Goal: Answer question/provide support

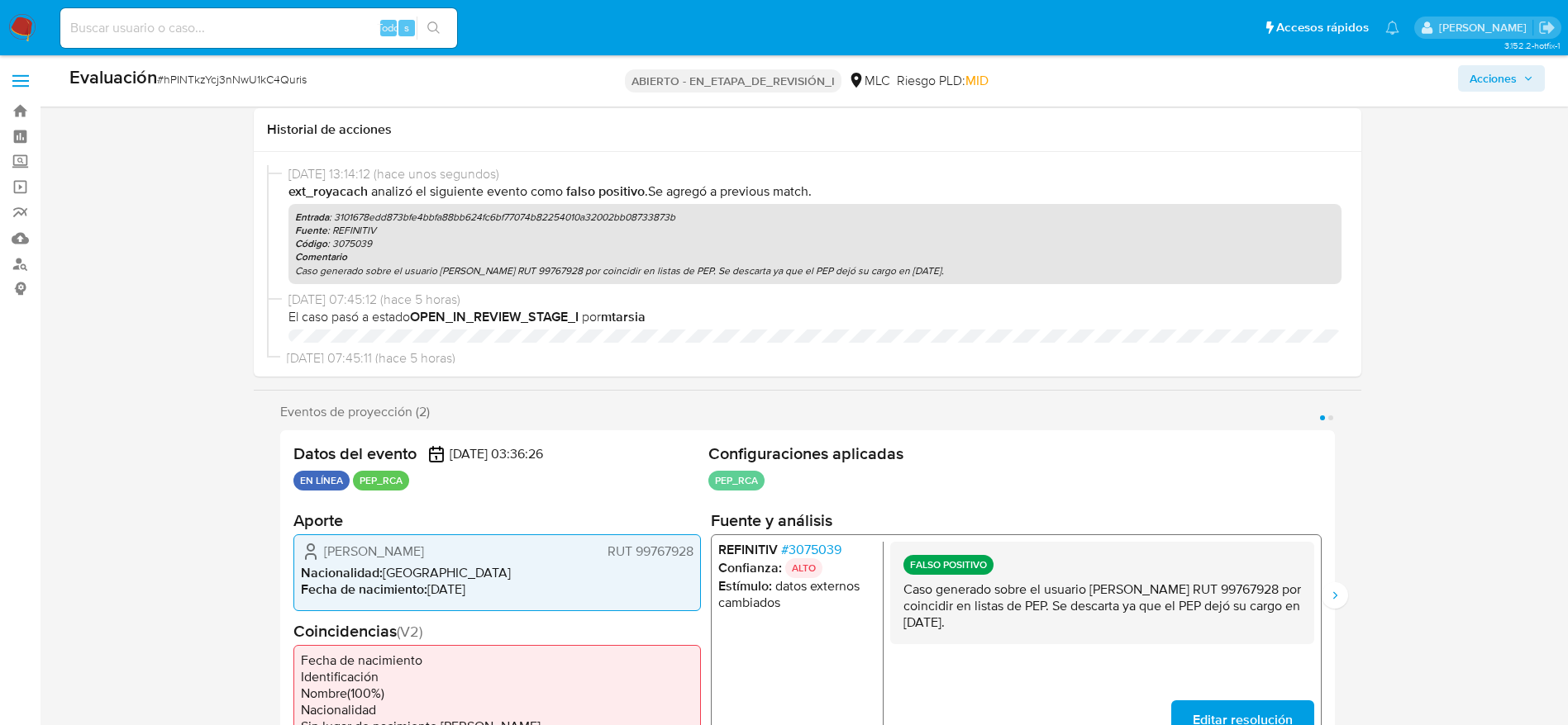
select select "10"
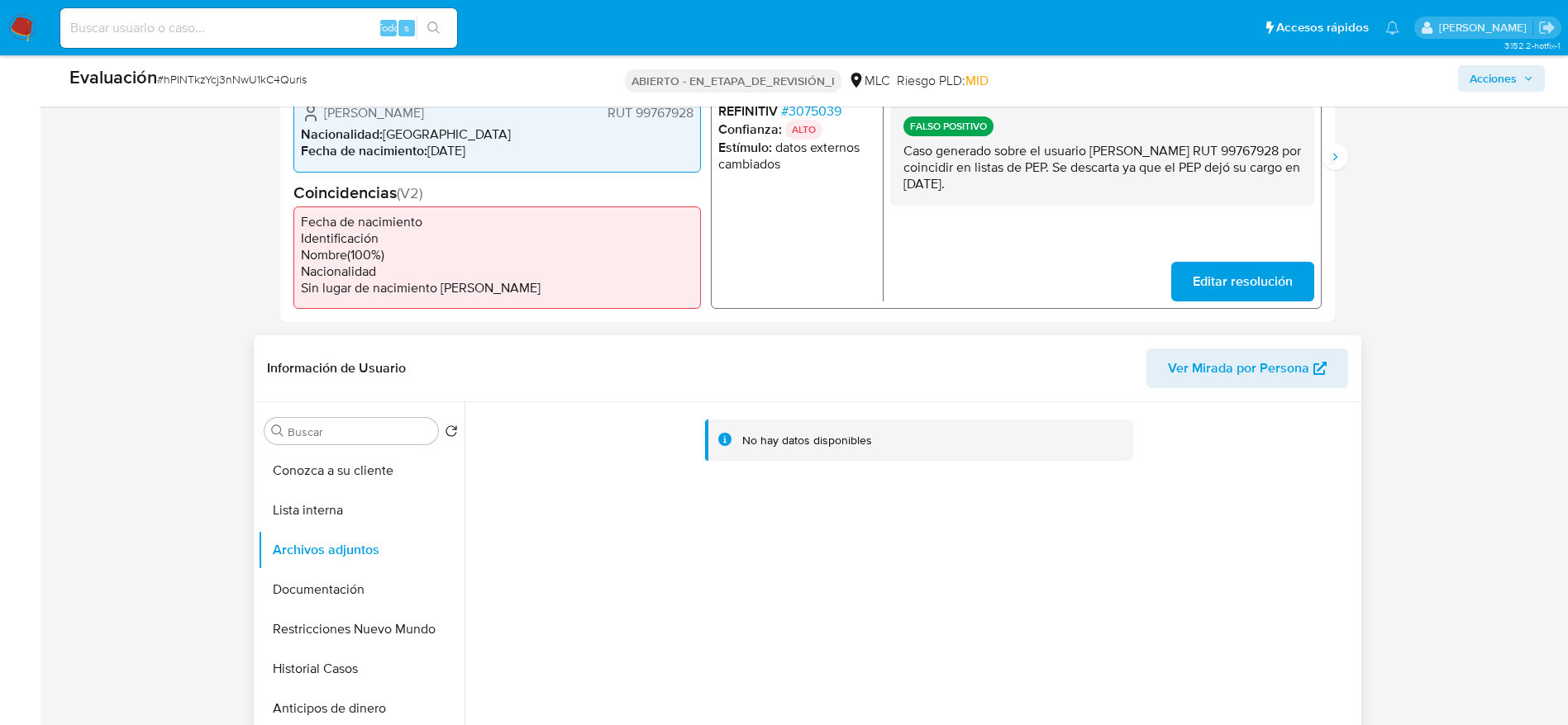
scroll to position [495, 0]
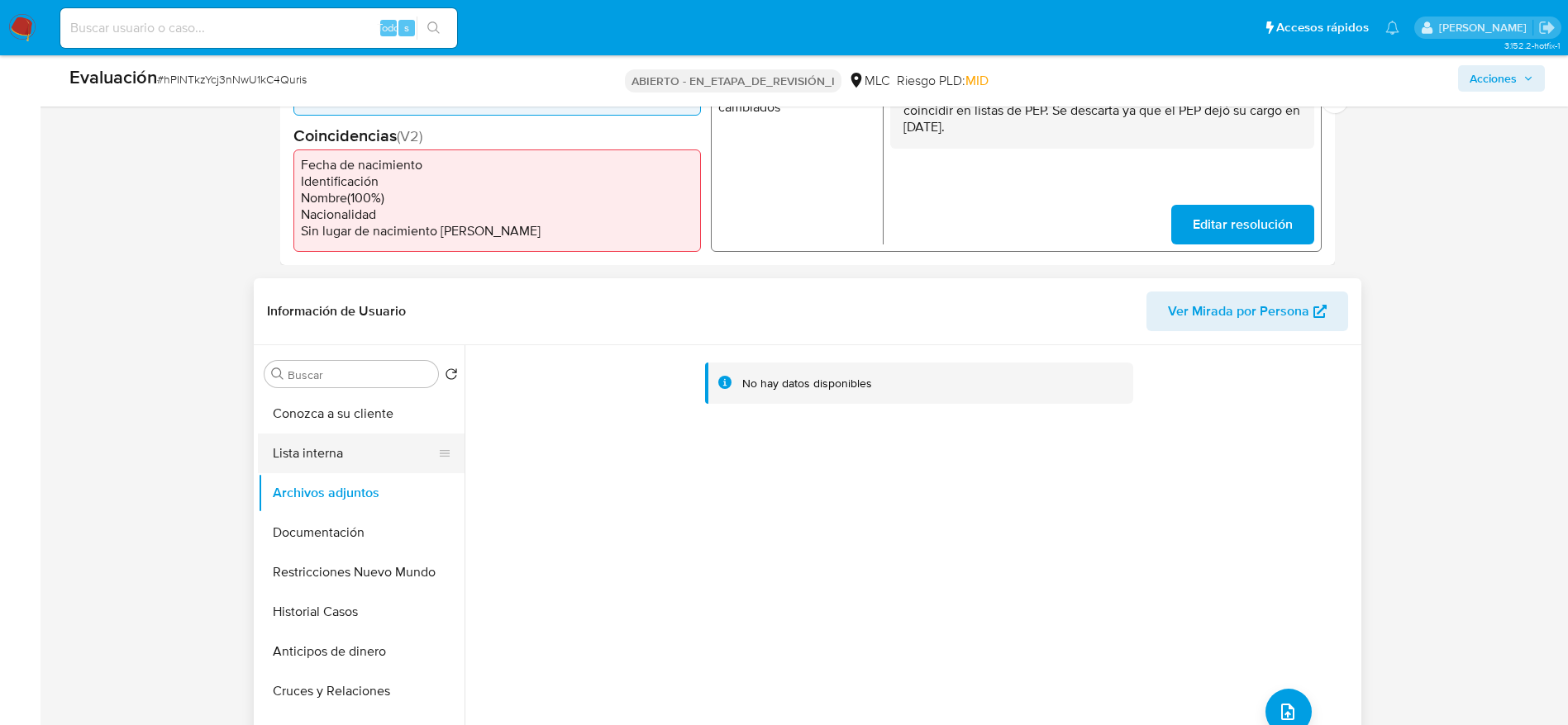
click at [327, 458] on button "Lista interna" at bounding box center [355, 454] width 193 height 40
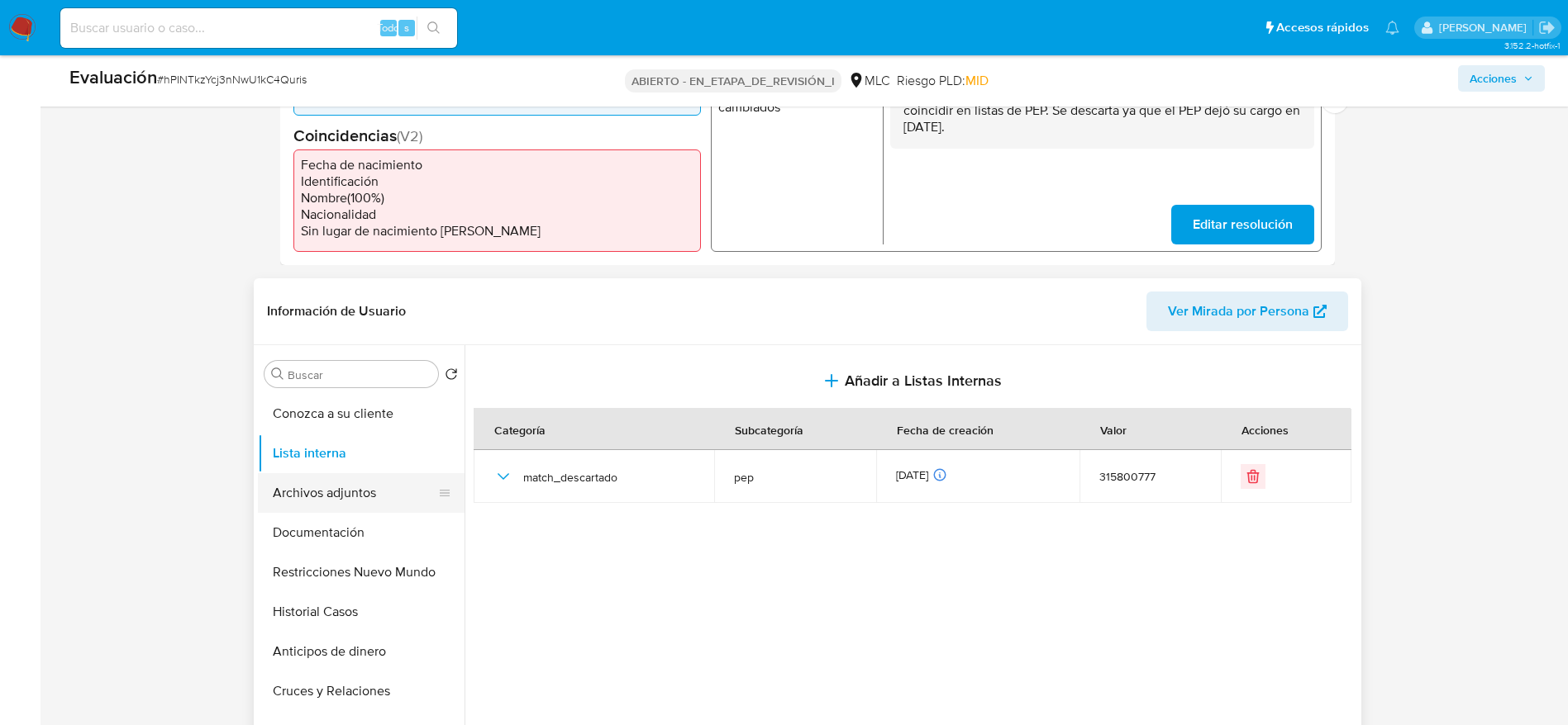
click at [348, 481] on button "Archivos adjuntos" at bounding box center [355, 494] width 193 height 40
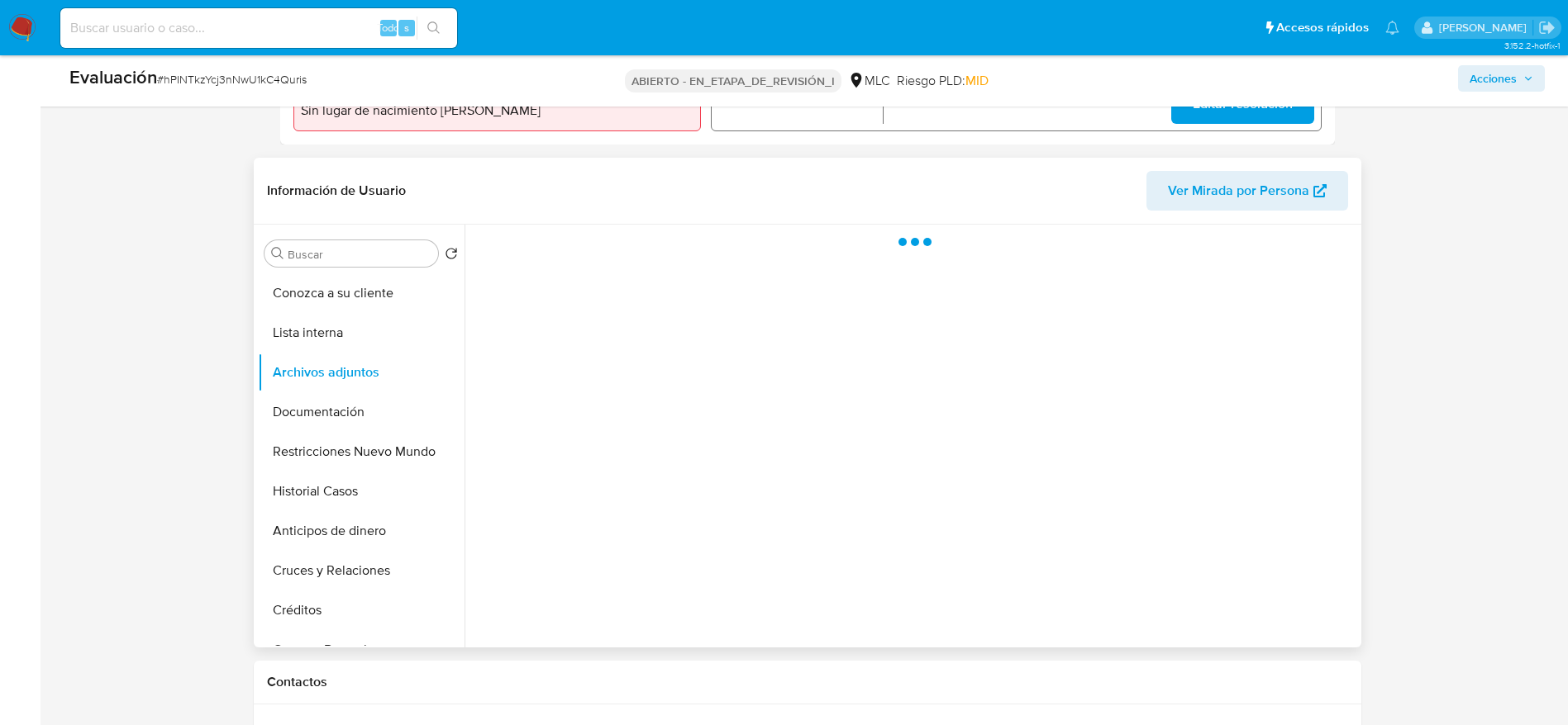
scroll to position [619, 0]
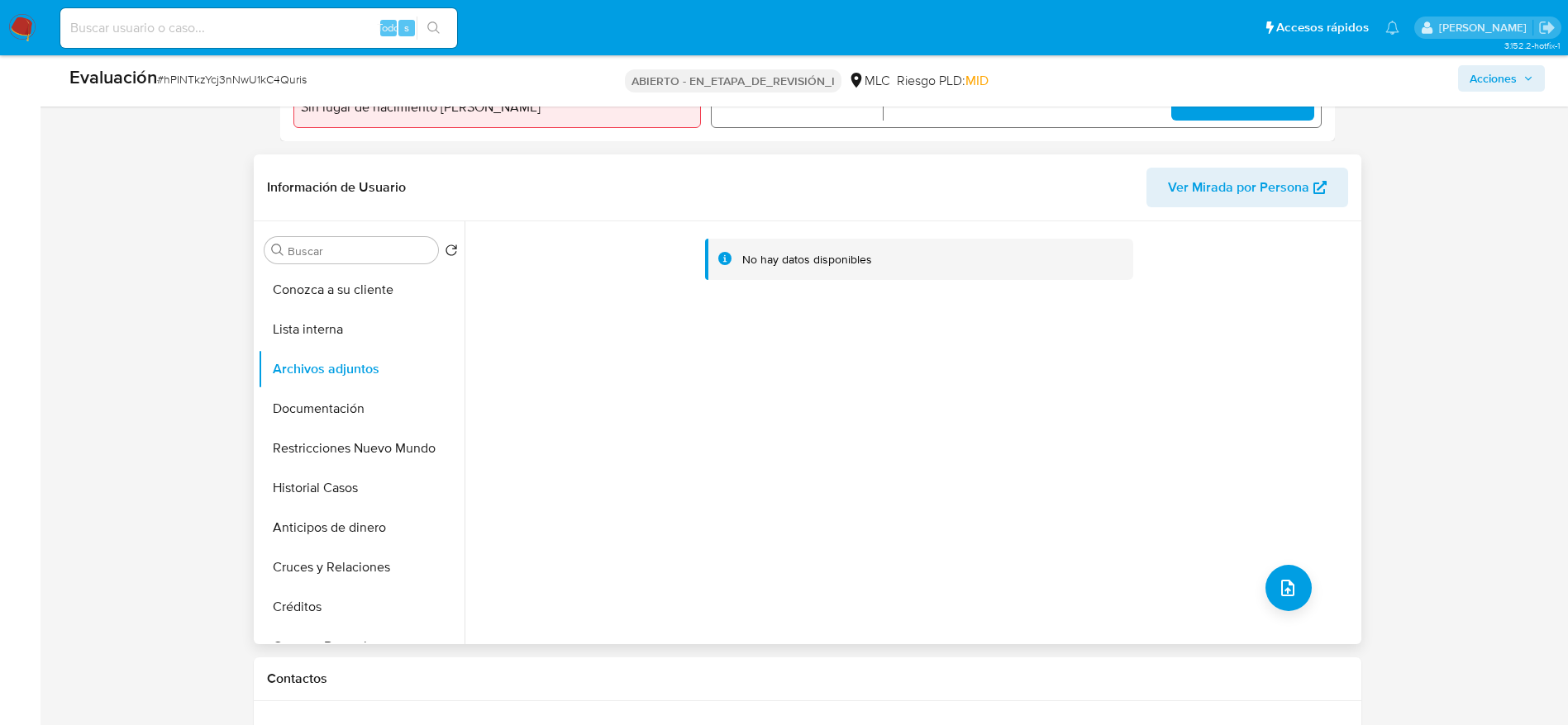
click at [706, 249] on div "No hay datos disponibles" at bounding box center [920, 260] width 429 height 42
click at [363, 313] on button "Lista interna" at bounding box center [355, 330] width 193 height 40
click at [355, 354] on button "Archivos adjuntos" at bounding box center [355, 369] width 193 height 40
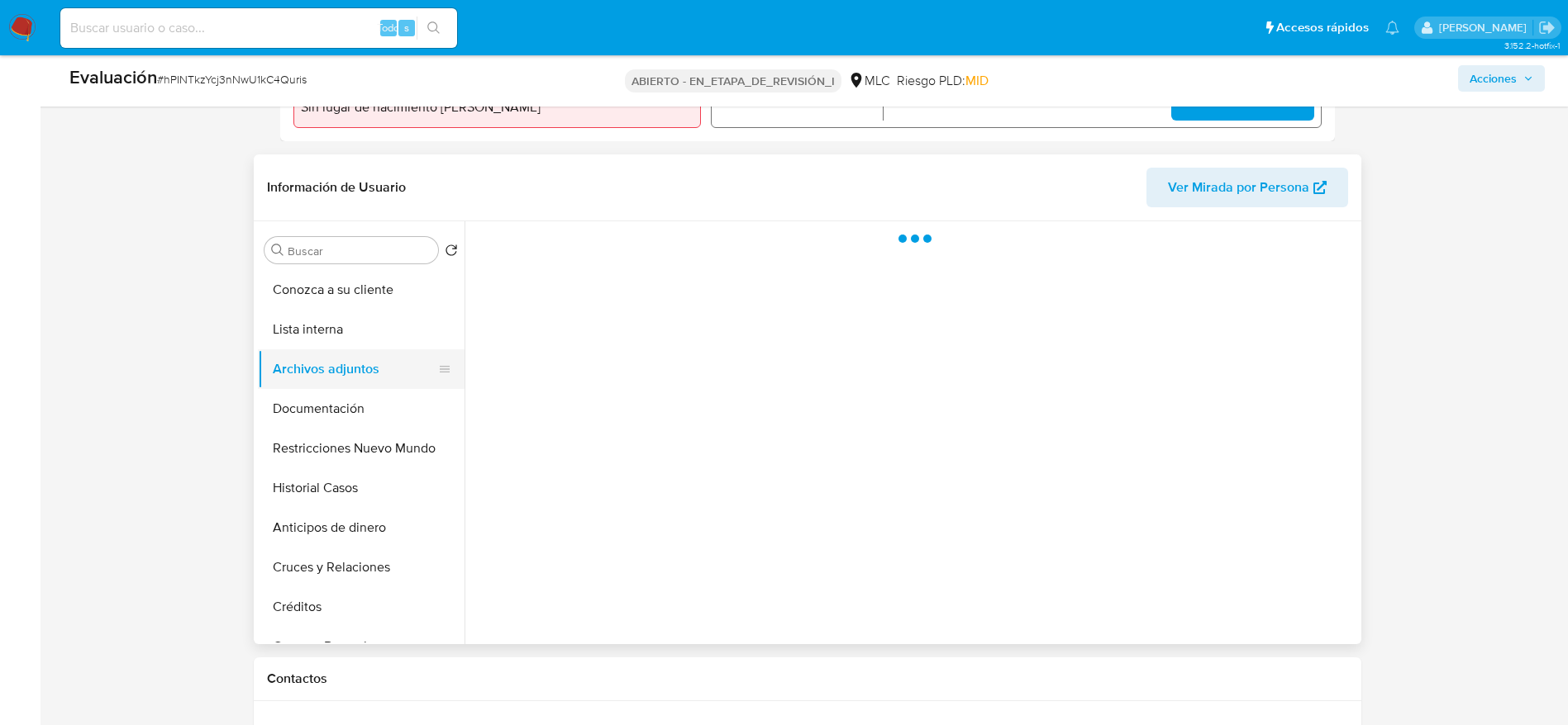
click at [387, 367] on button "Archivos adjuntos" at bounding box center [355, 369] width 193 height 40
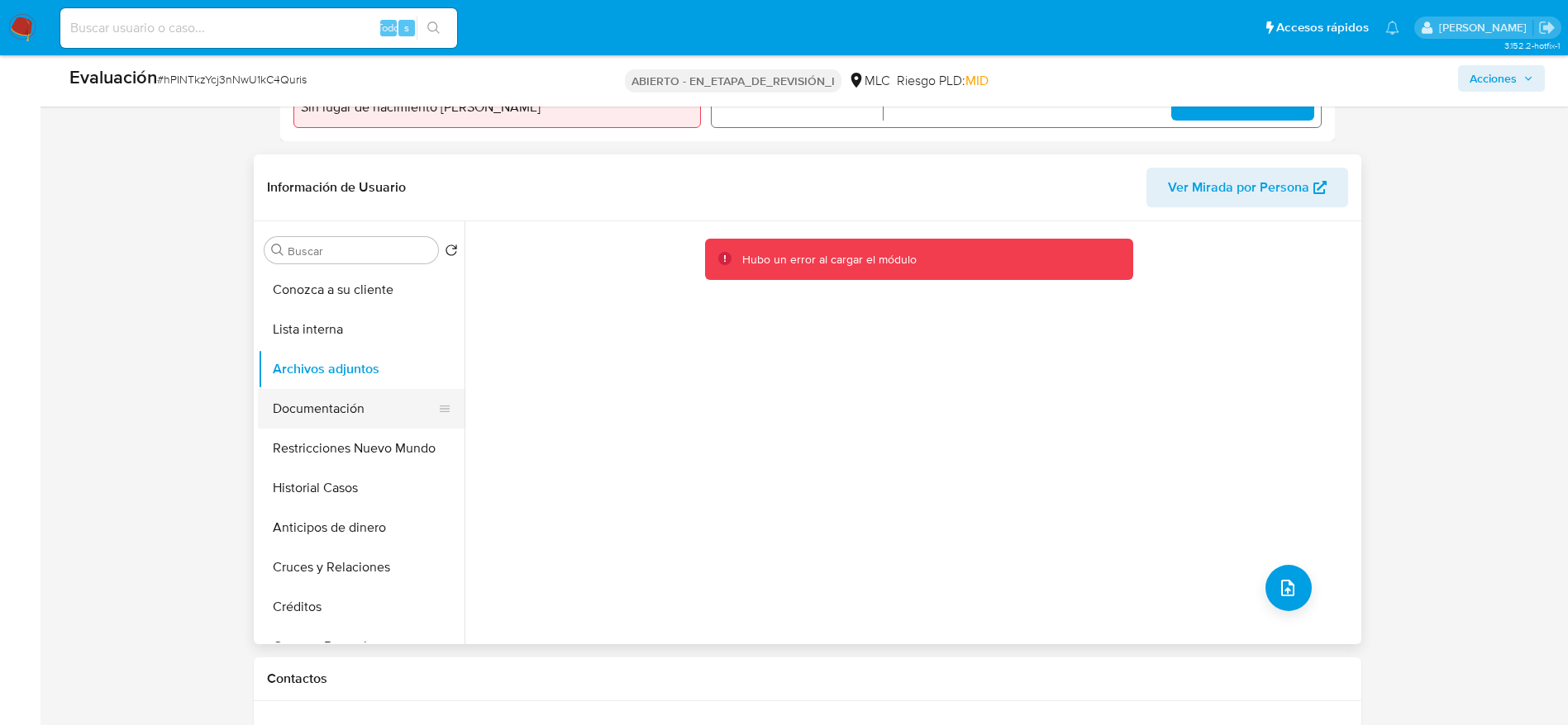
click at [346, 410] on button "Documentación" at bounding box center [355, 409] width 193 height 40
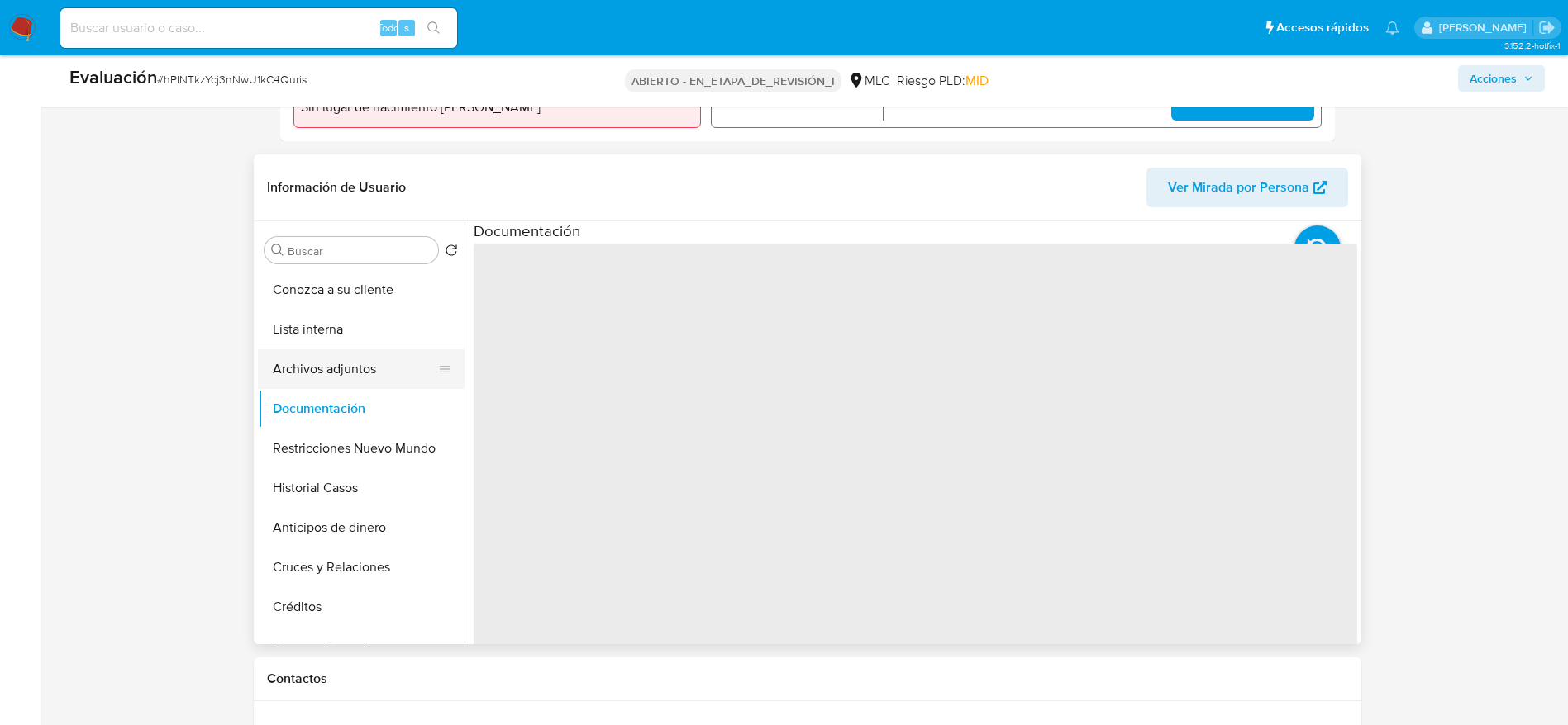
click at [320, 353] on button "Archivos adjuntos" at bounding box center [355, 369] width 193 height 40
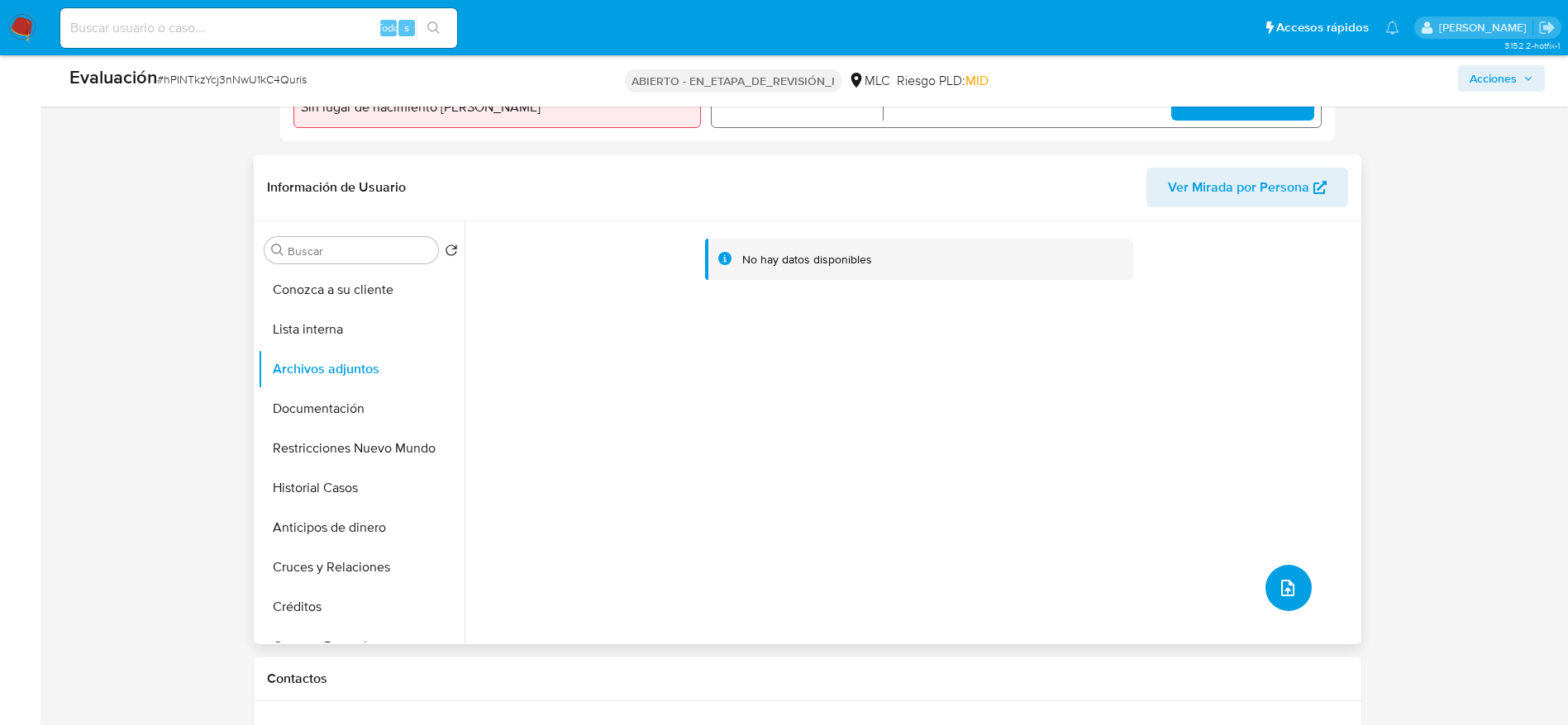
click at [1298, 590] on button "subir archivo" at bounding box center [1288, 587] width 46 height 46
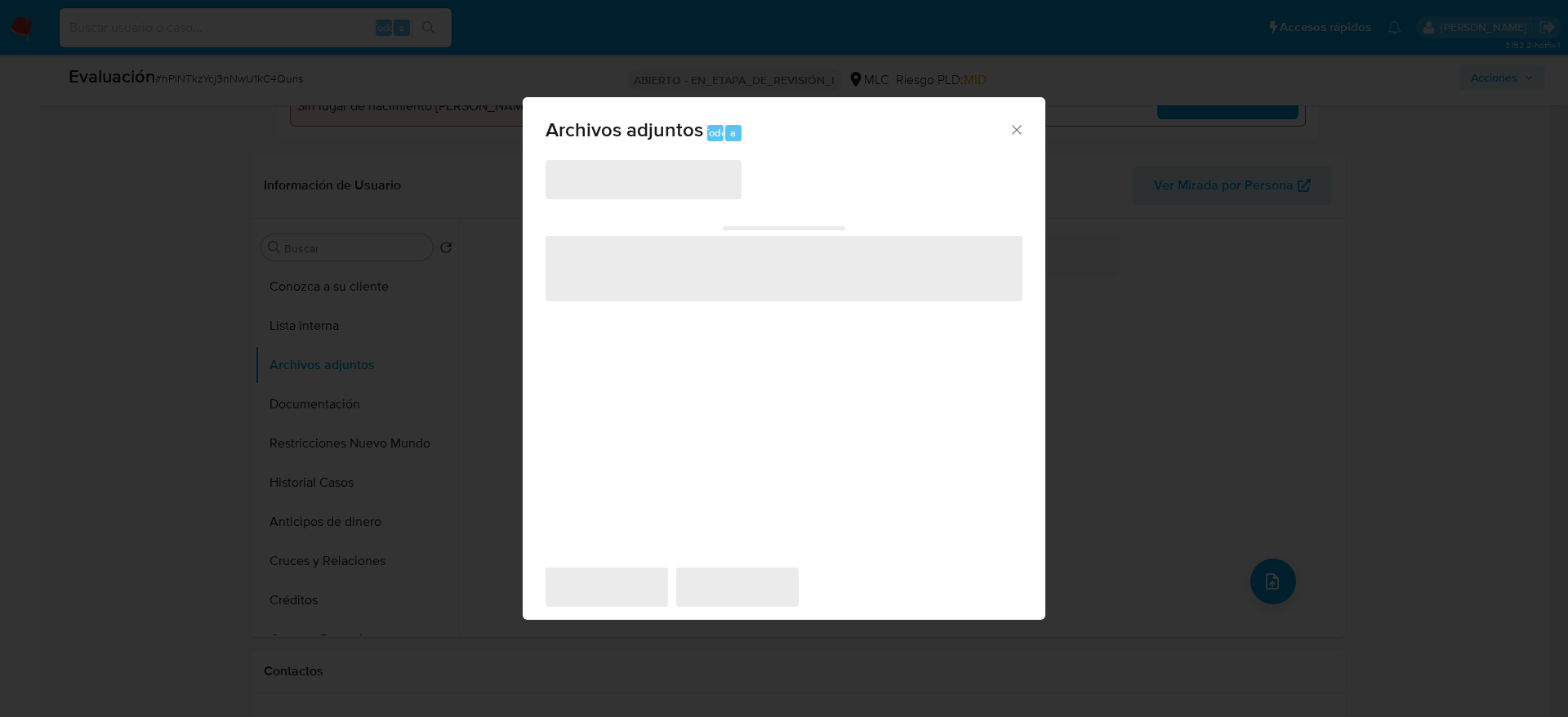
click at [680, 182] on span "‌" at bounding box center [643, 180] width 196 height 39
click at [680, 173] on span "‌" at bounding box center [643, 180] width 196 height 39
drag, startPoint x: 677, startPoint y: 338, endPoint x: 818, endPoint y: 273, distance: 155.3
click at [677, 340] on div "‌ ‌ ‌ ‌ ‌" at bounding box center [784, 355] width 477 height 392
click at [1011, 125] on icon "Cerrar" at bounding box center [1017, 129] width 16 height 16
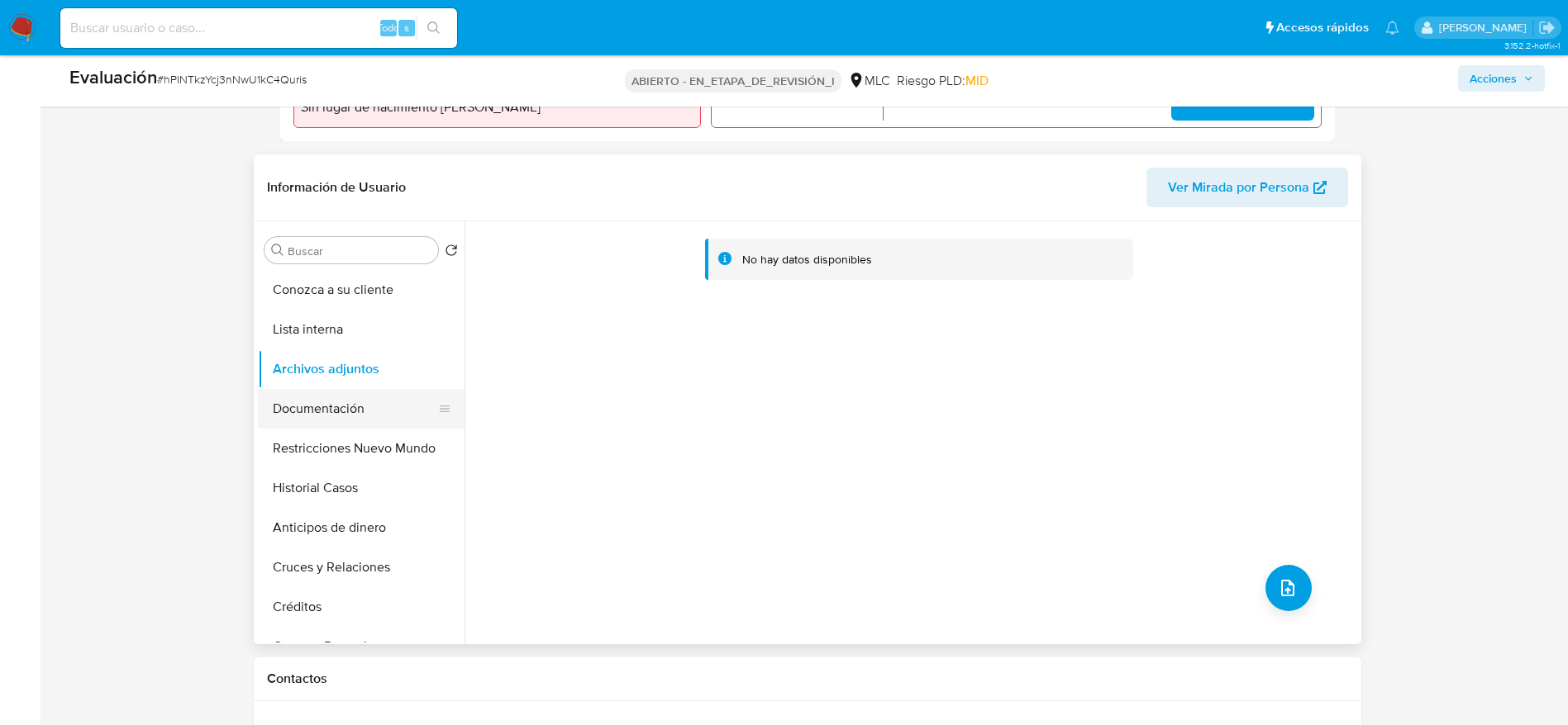
click at [359, 405] on button "Documentación" at bounding box center [355, 409] width 193 height 40
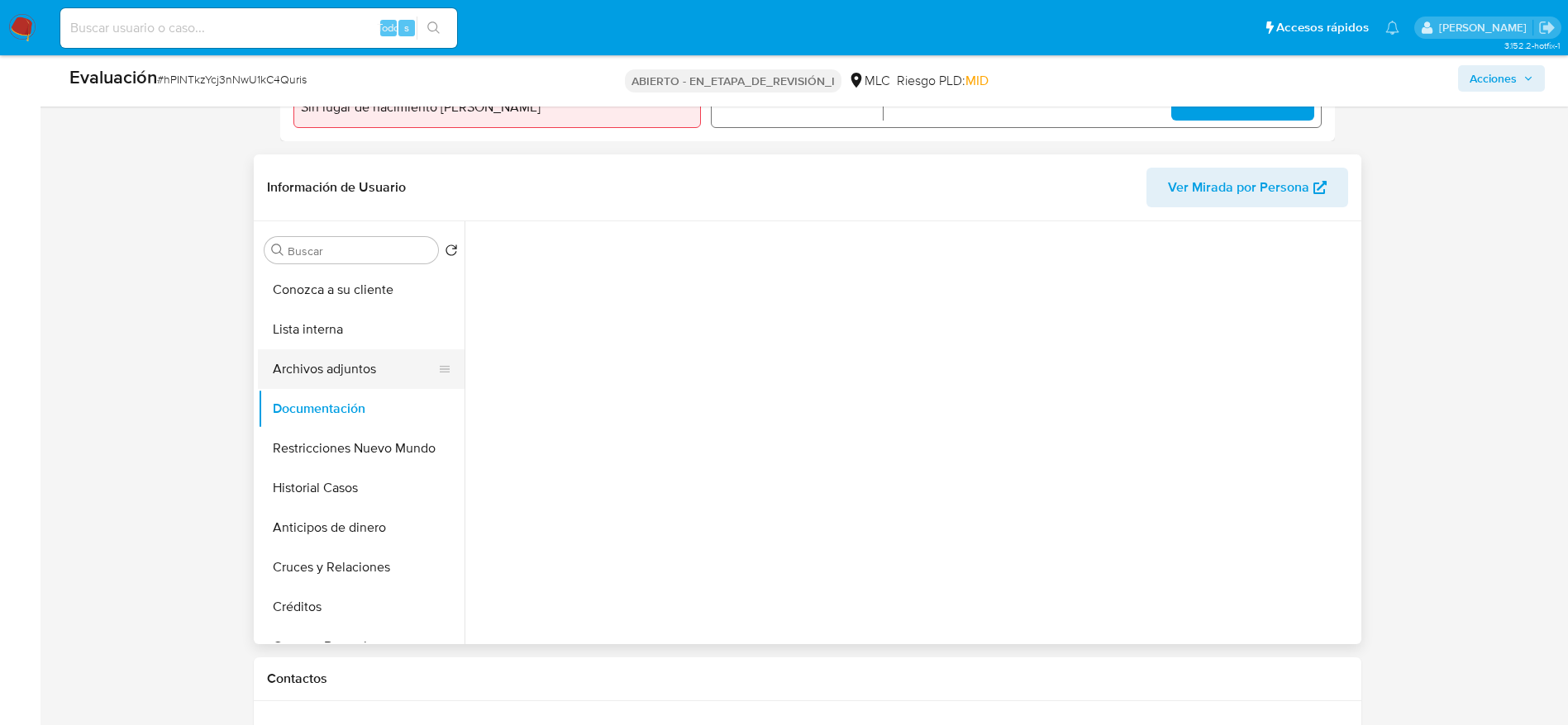
click at [354, 376] on button "Archivos adjuntos" at bounding box center [355, 369] width 193 height 40
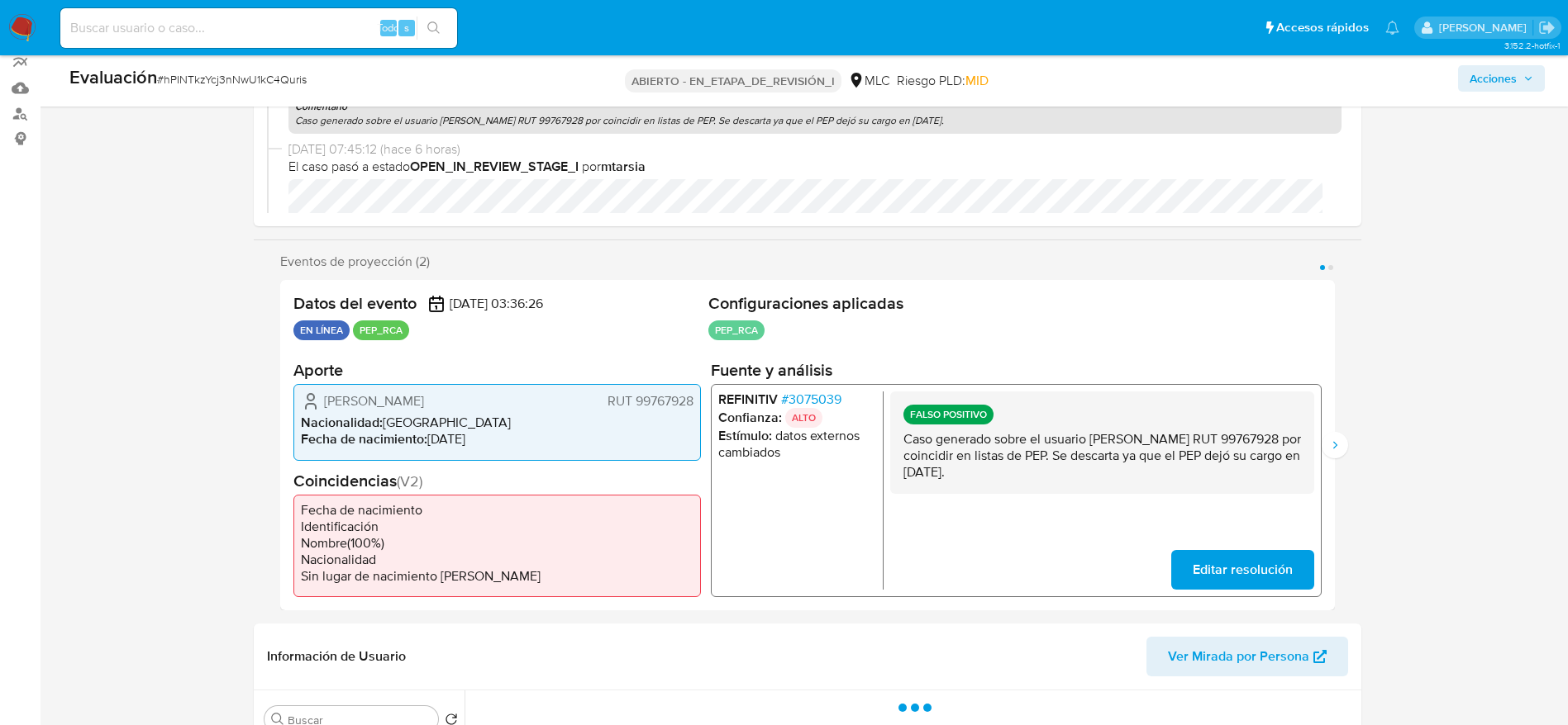
scroll to position [0, 0]
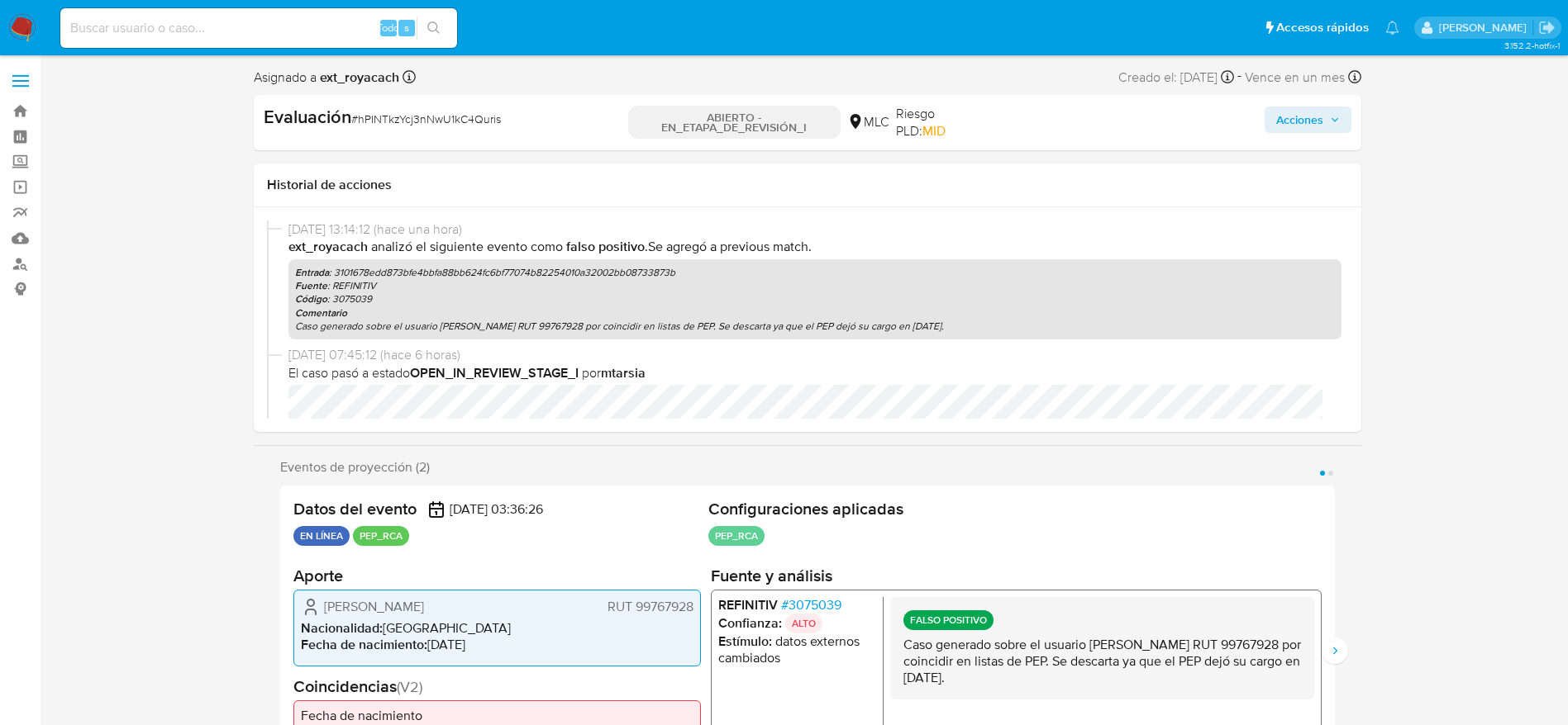
click at [1306, 113] on font "Acciones" at bounding box center [1300, 120] width 47 height 27
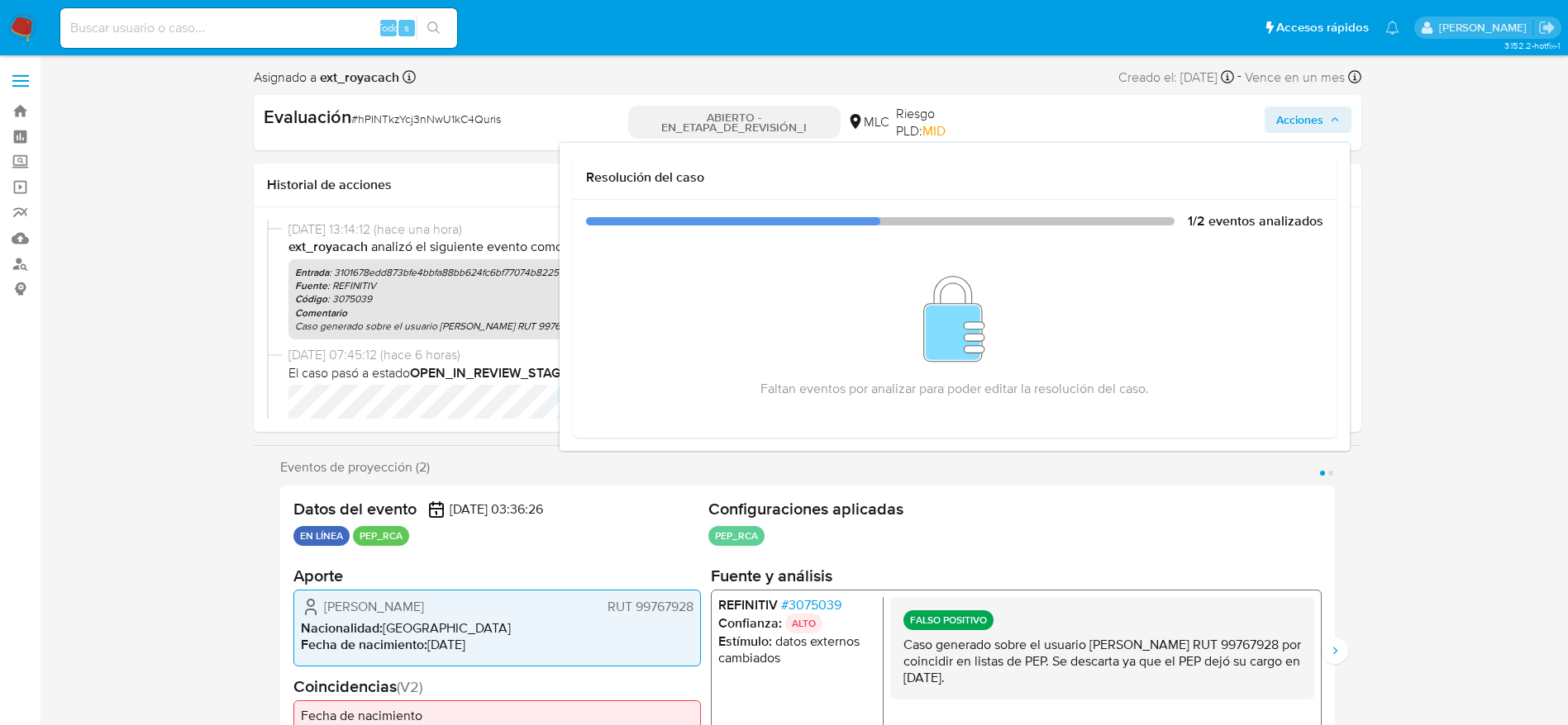
click at [1125, 593] on div "REFINITIV # 3075039 Confianza: ALTO Estímulo : datos externos cambiados FALSO P…" at bounding box center [1015, 696] width 611 height 213
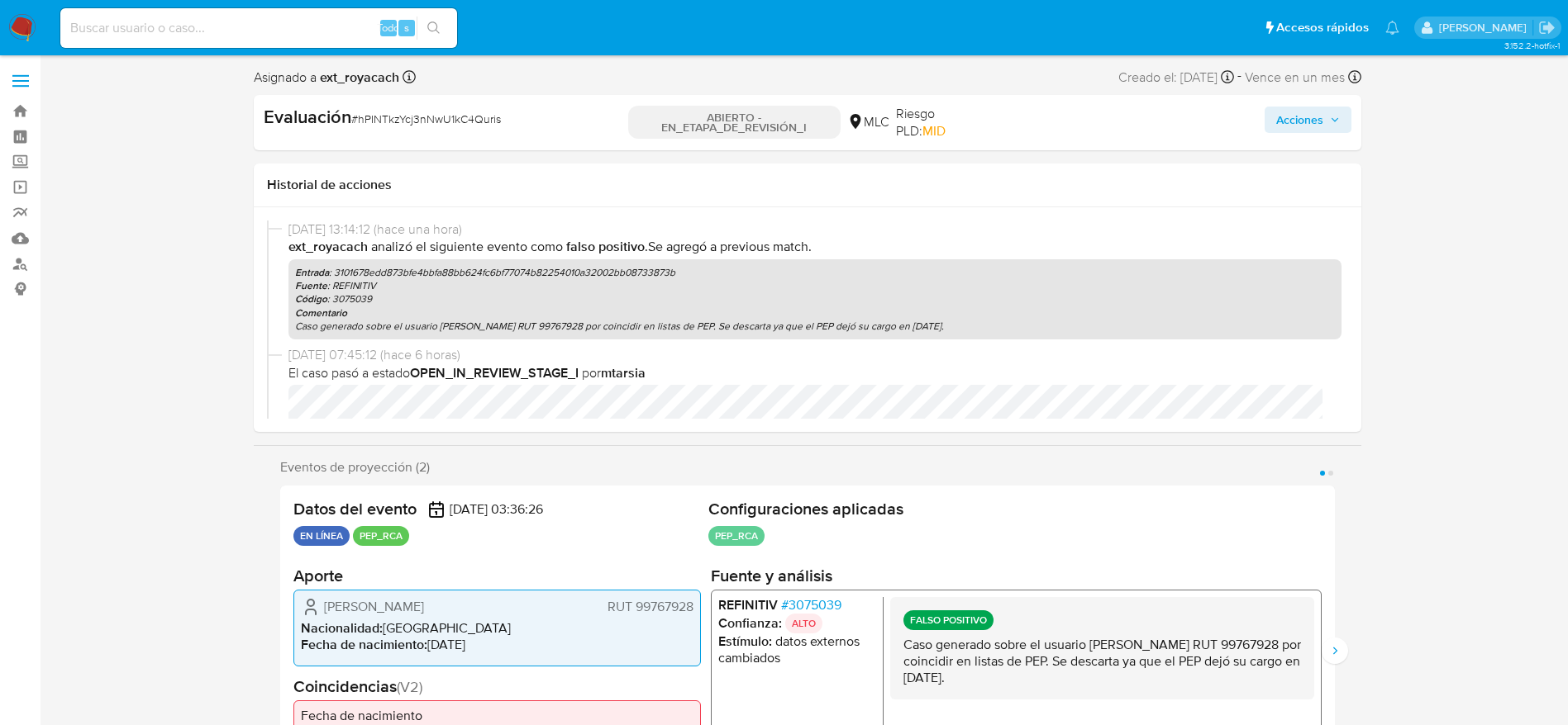
click at [1116, 651] on p "Caso generado sobre el usuario [PERSON_NAME] RUT 99767928 por coincidir en list…" at bounding box center [1102, 661] width 398 height 49
click at [1333, 645] on icon "Siguiente" at bounding box center [1335, 651] width 13 height 13
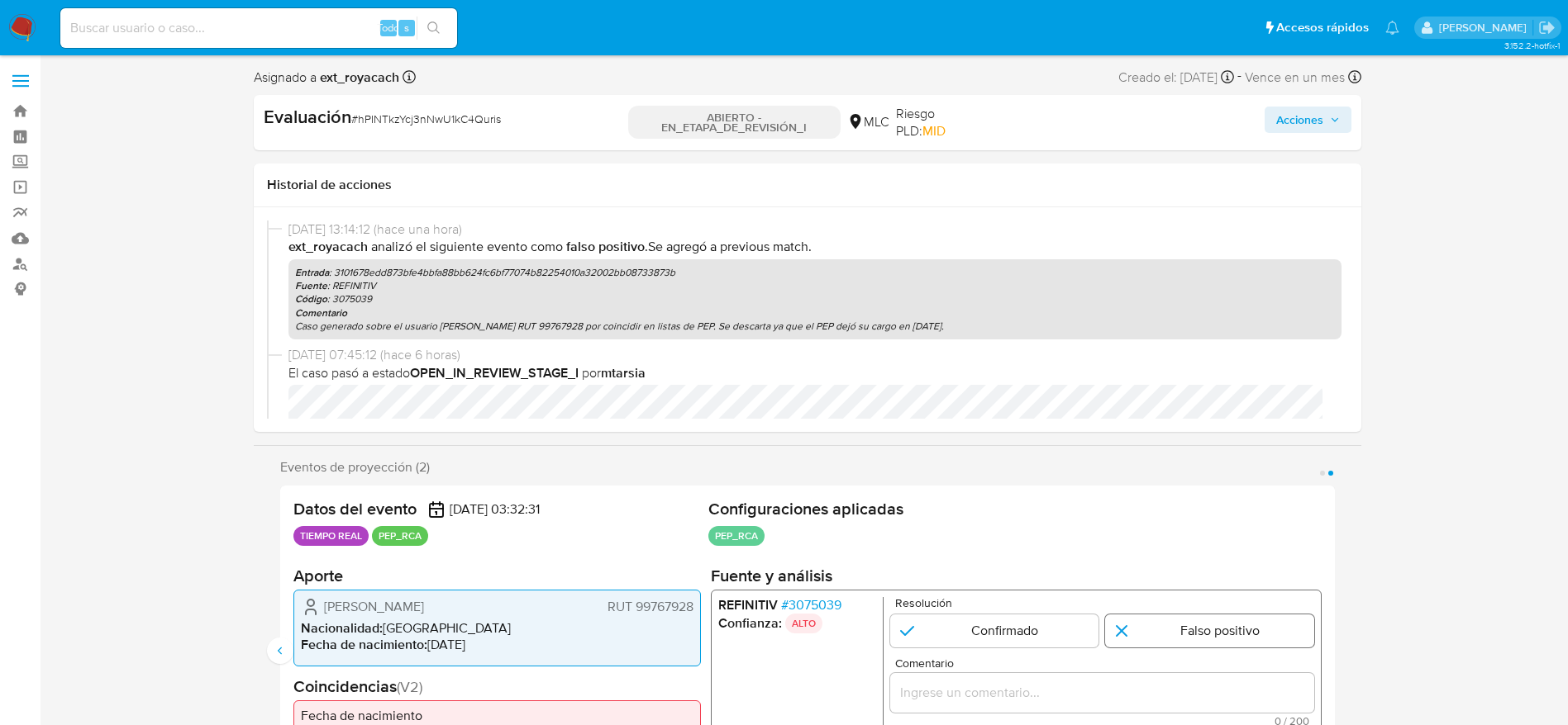
click at [1170, 625] on input "2 de 2" at bounding box center [1209, 631] width 209 height 33
radio input "true"
click at [1170, 670] on div "Comentario 0 / 200 200 caracteres restantes" at bounding box center [1101, 692] width 424 height 69
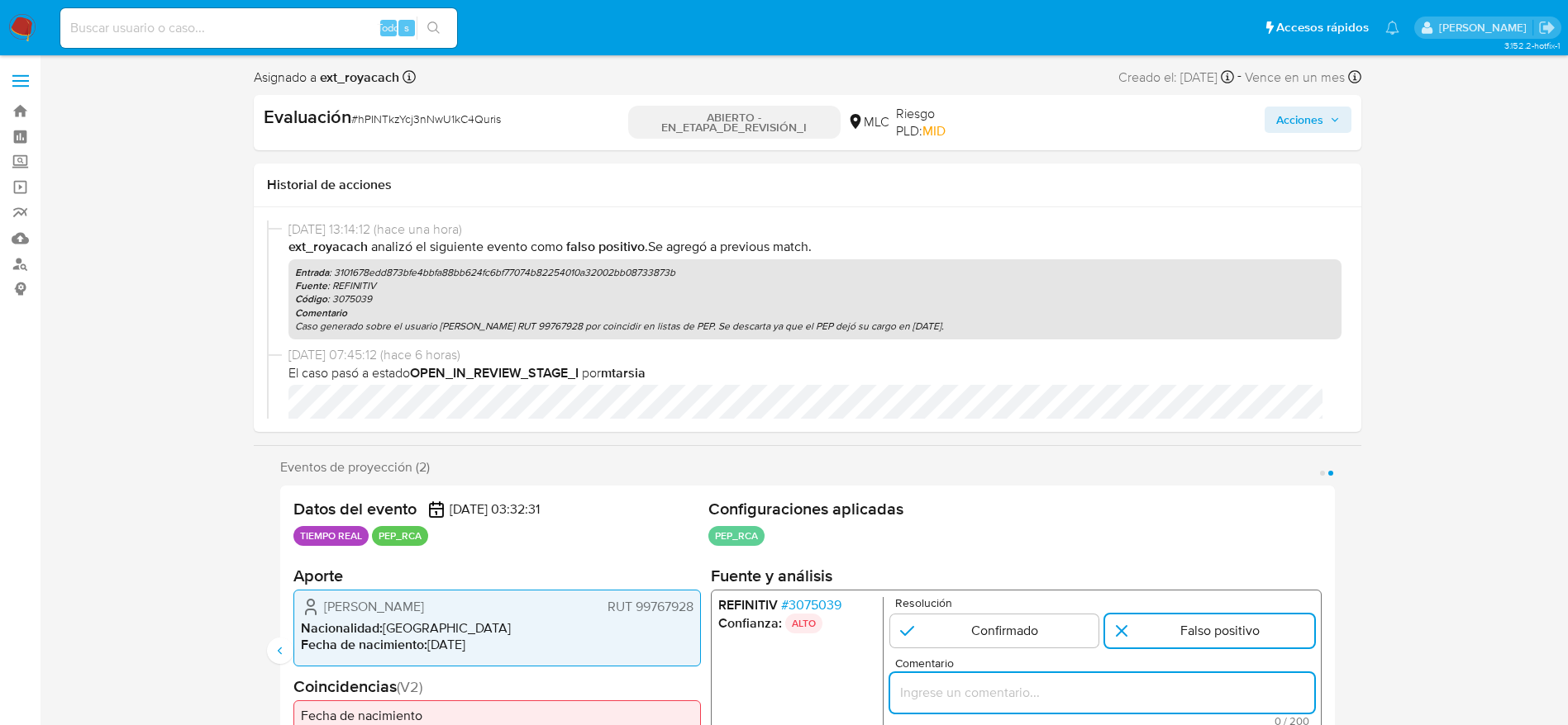
click at [1163, 704] on div "2 de 2" at bounding box center [1101, 693] width 424 height 40
paste input "Caso generado sobre el usuario [PERSON_NAME] RUT 99767928 por coincidir en list…"
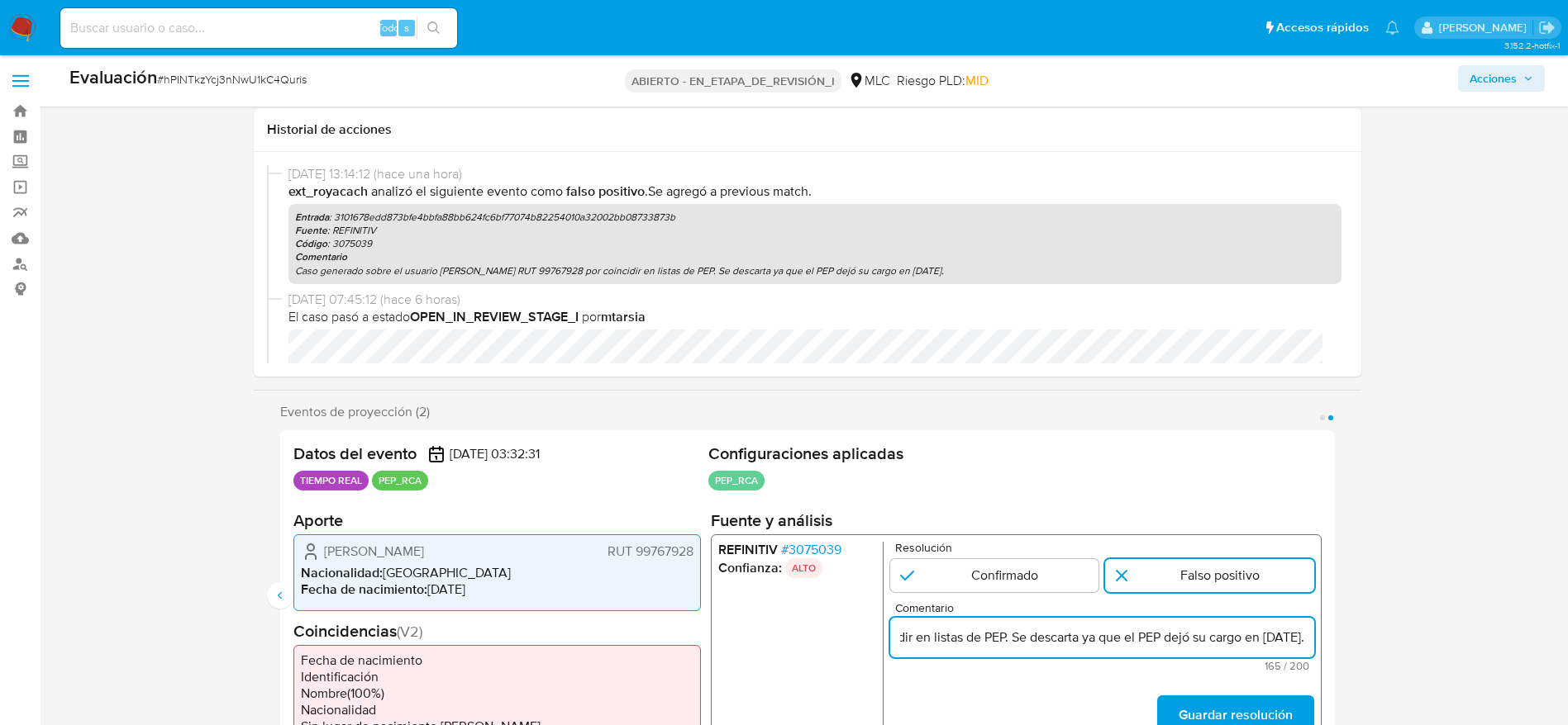
scroll to position [372, 0]
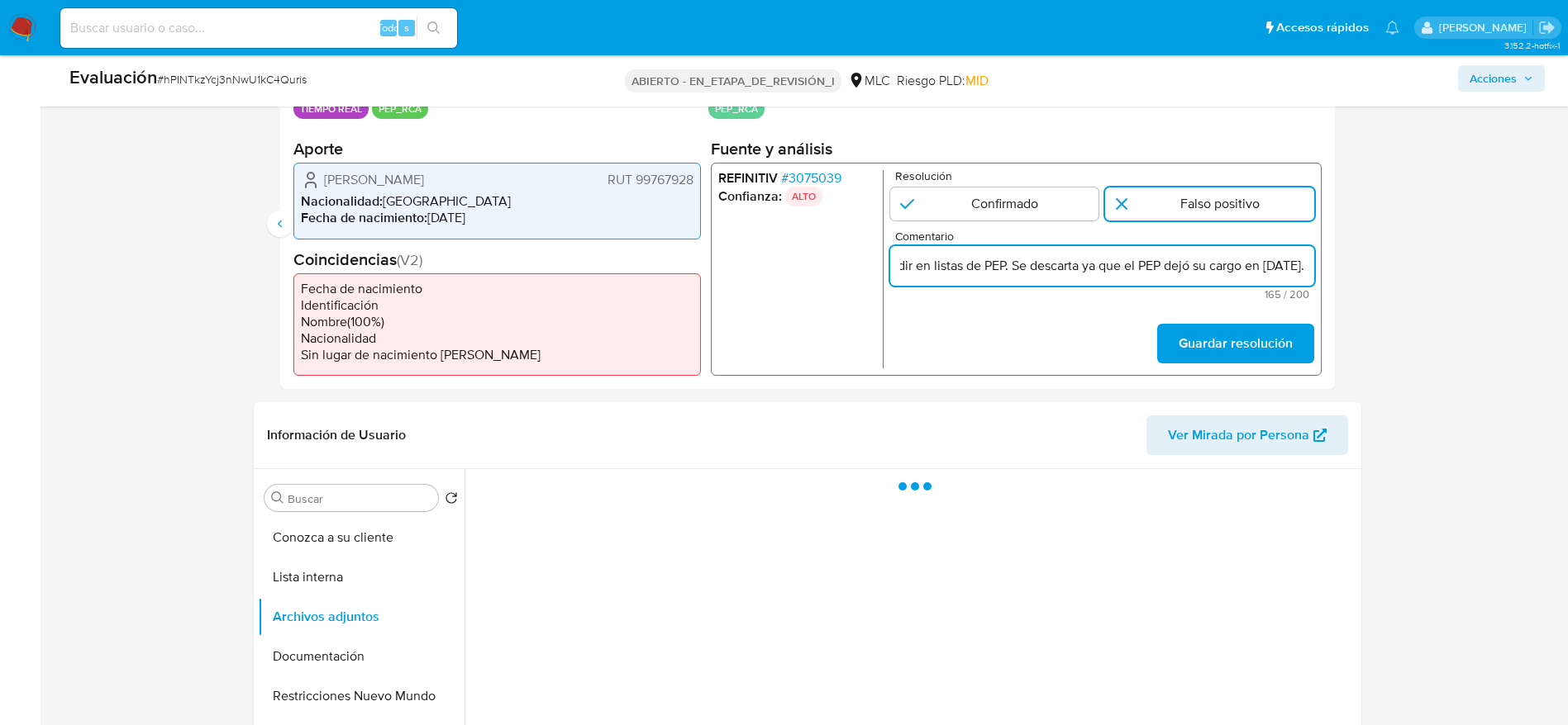
type input "Caso generado sobre el usuario [PERSON_NAME] RUT 99767928 por coincidir en list…"
click at [1298, 305] on form "Resolución Confirmado Falso positivo Comentario Caso generado sobre el usuario …" at bounding box center [1101, 269] width 424 height 198
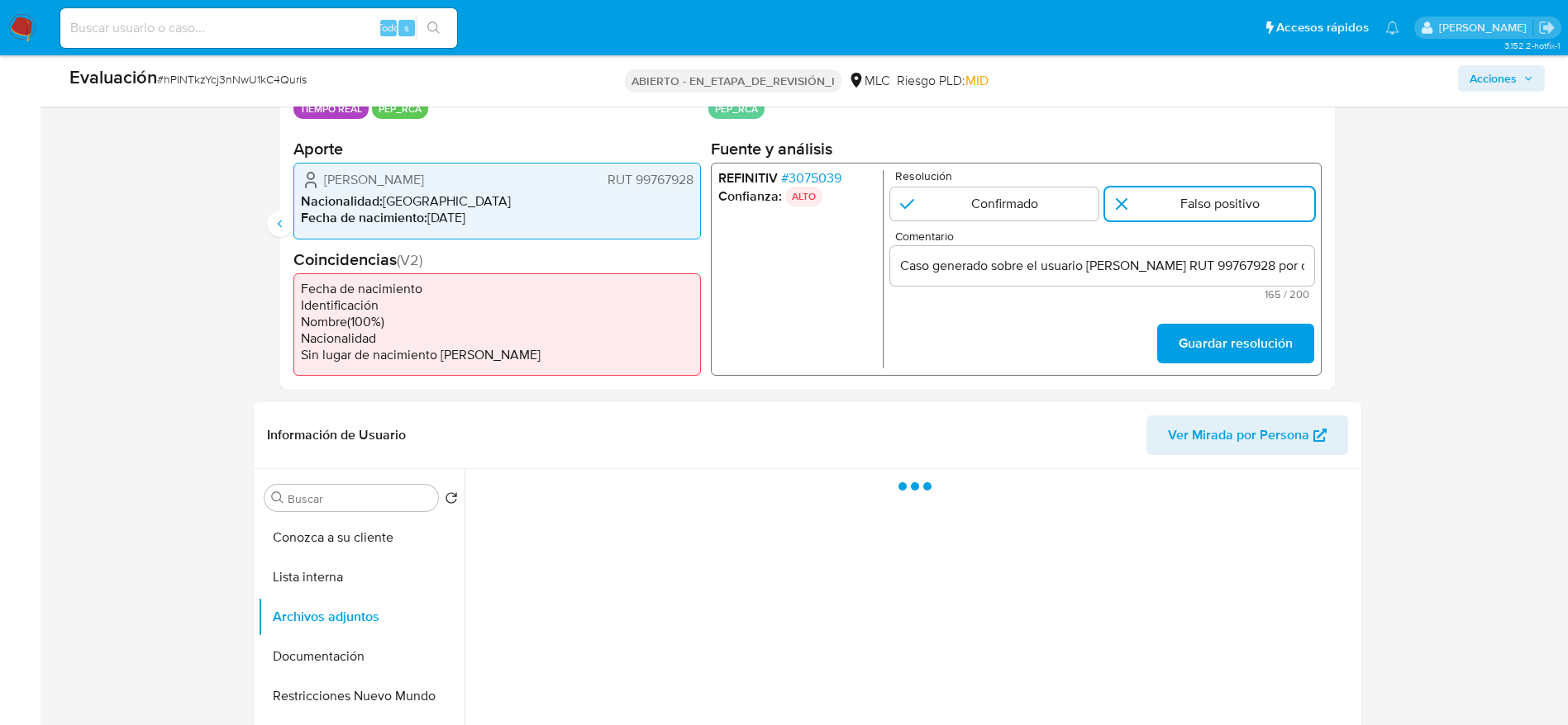
click at [1297, 320] on form "Resolución Confirmado Falso positivo Comentario Caso generado sobre el usuario …" at bounding box center [1101, 269] width 424 height 198
click at [1290, 346] on font "Guardar resolución" at bounding box center [1235, 344] width 114 height 40
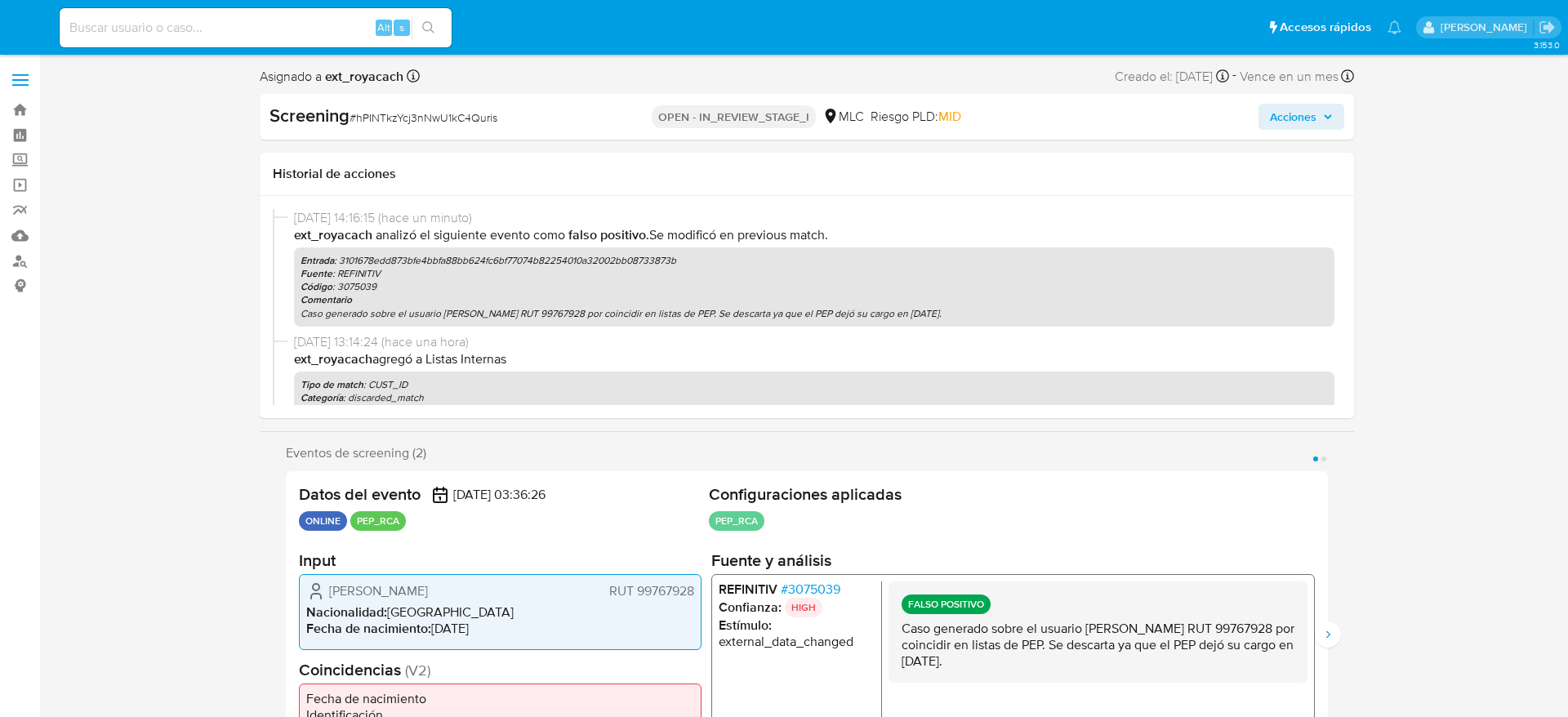
select select "10"
